Goal: Task Accomplishment & Management: Use online tool/utility

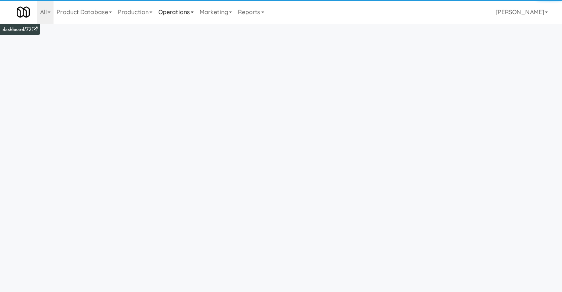
click at [186, 17] on link "Operations" at bounding box center [175, 12] width 41 height 24
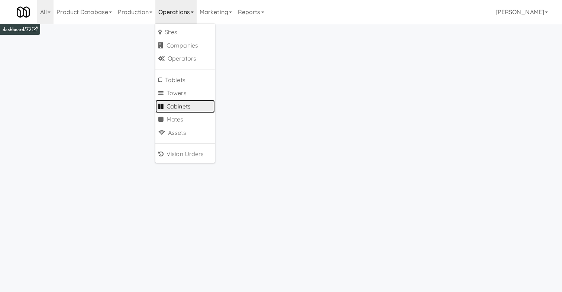
click at [186, 106] on link "Cabinets" at bounding box center [184, 106] width 59 height 13
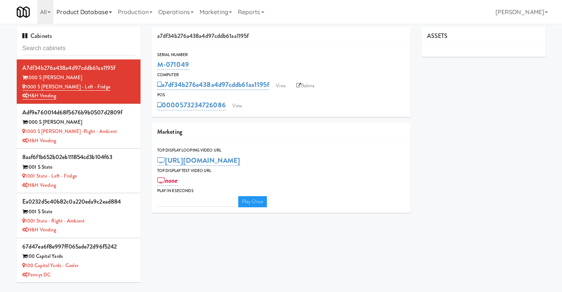
type input "3"
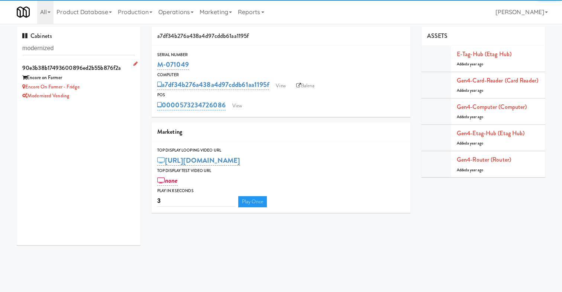
type input "modernized"
click at [107, 80] on div "Encore on Farmer" at bounding box center [78, 77] width 113 height 9
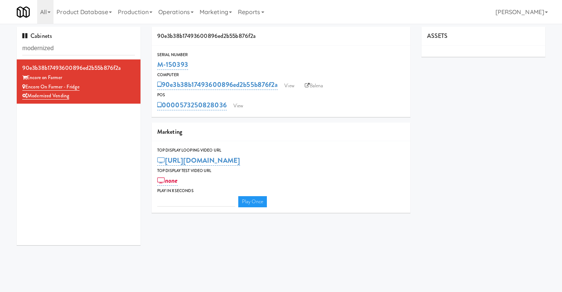
type input "3"
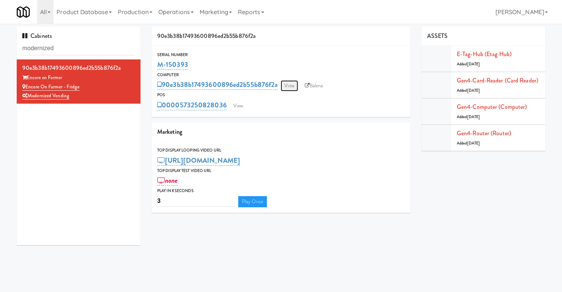
click at [297, 87] on link "View" at bounding box center [289, 85] width 17 height 11
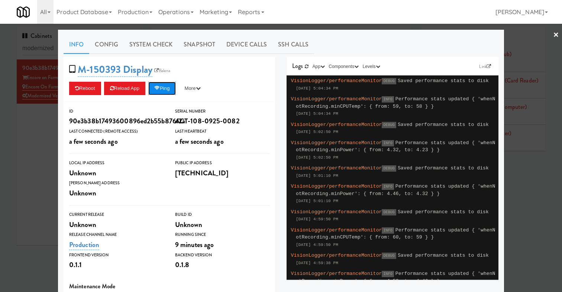
click at [176, 93] on button "Ping" at bounding box center [162, 88] width 28 height 13
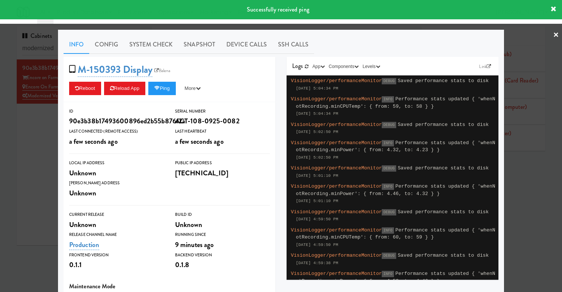
click at [59, 124] on div "Info Config System Check Snapshot Device Calls SSH Calls M-150393 Display Balen…" at bounding box center [281, 217] width 446 height 375
click at [44, 124] on div at bounding box center [281, 146] width 562 height 292
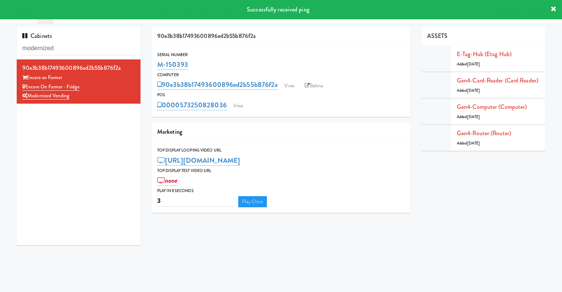
click at [242, 99] on div "0000573250828036 View" at bounding box center [281, 105] width 248 height 13
click at [242, 101] on link "View" at bounding box center [238, 105] width 17 height 11
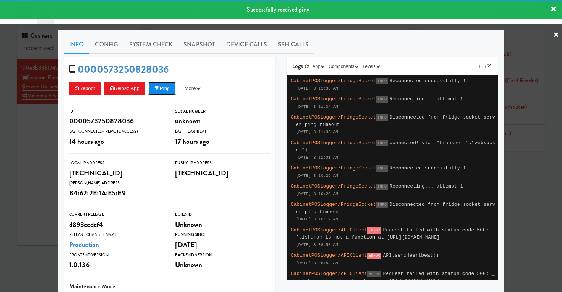
click at [176, 93] on button "Ping" at bounding box center [162, 88] width 28 height 13
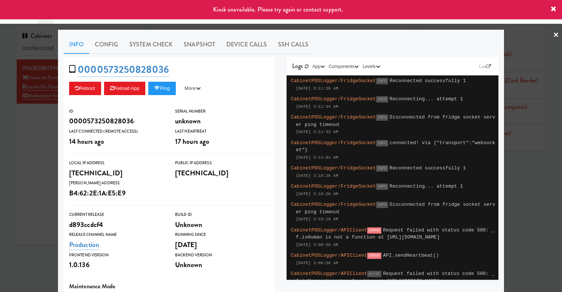
click at [29, 136] on div at bounding box center [281, 146] width 562 height 292
